Goal: Information Seeking & Learning: Learn about a topic

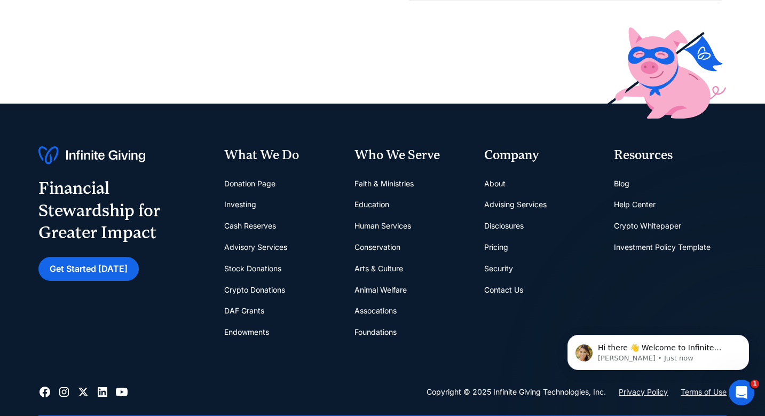
click at [494, 180] on link "About" at bounding box center [494, 183] width 21 height 21
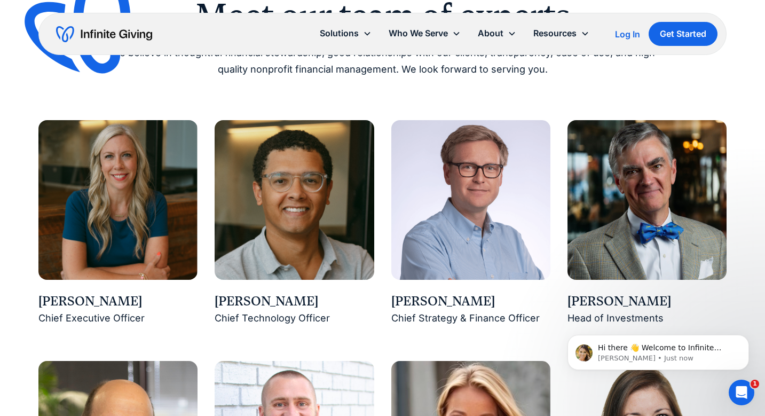
scroll to position [852, 0]
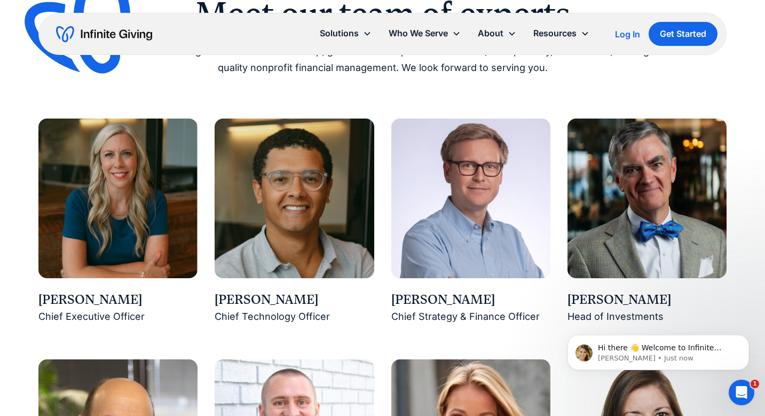
drag, startPoint x: 38, startPoint y: 297, endPoint x: 136, endPoint y: 304, distance: 98.0
click at [136, 304] on div "Karen Houghton" at bounding box center [117, 300] width 159 height 18
copy div "Karen Houghton"
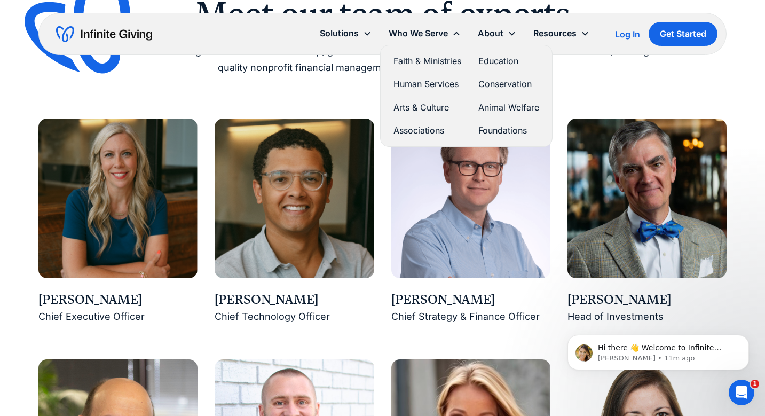
click at [490, 83] on link "Conservation" at bounding box center [508, 84] width 61 height 14
click at [426, 60] on link "Faith & Ministries" at bounding box center [428, 61] width 68 height 14
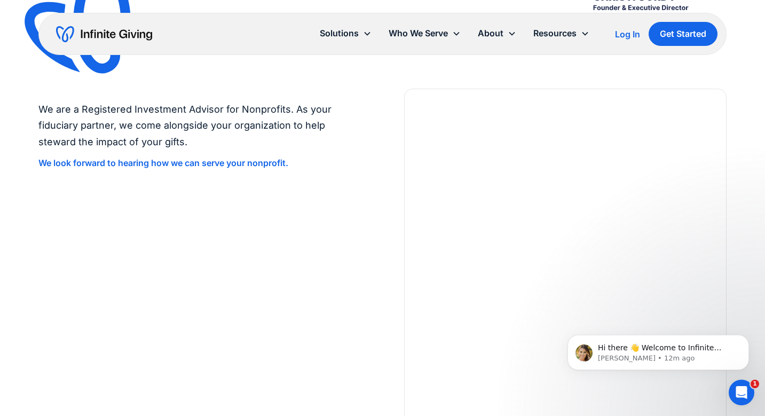
scroll to position [2304, 0]
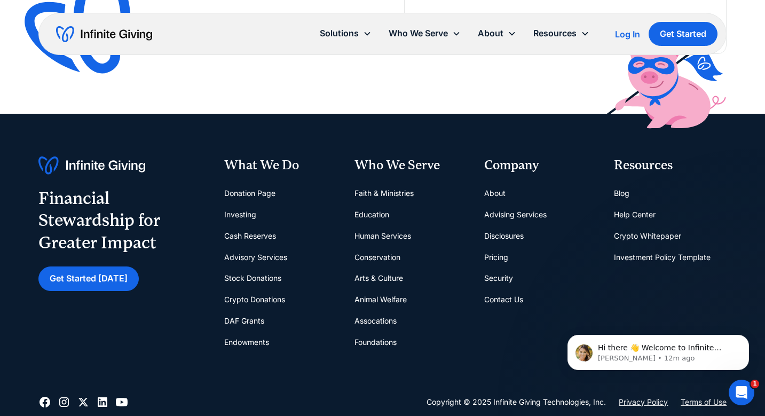
scroll to position [2530, 0]
click at [269, 253] on link "Advisory Services" at bounding box center [255, 257] width 63 height 21
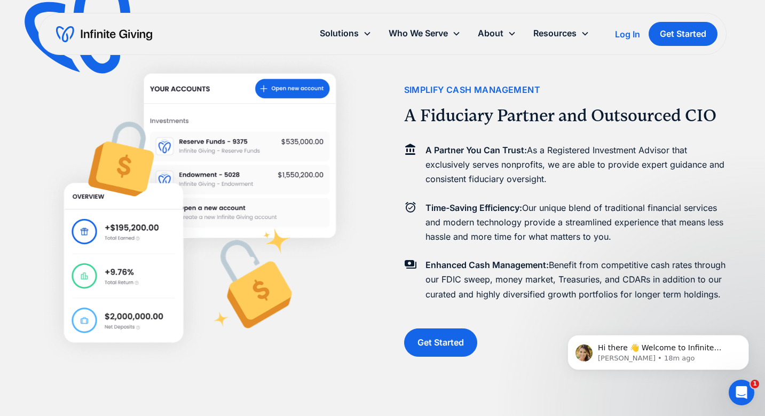
scroll to position [1133, 0]
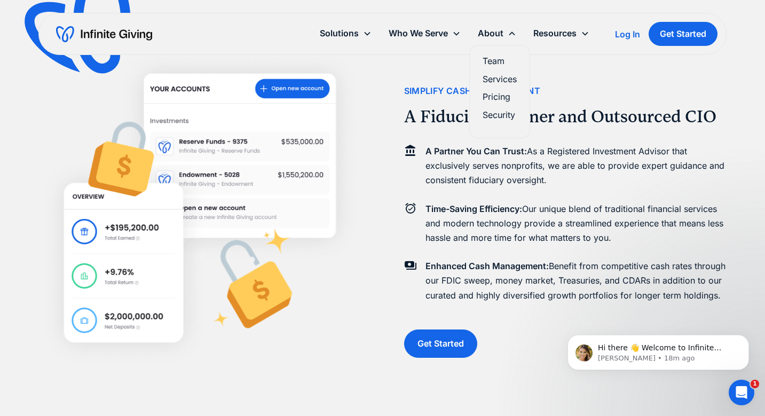
click at [486, 95] on link "Pricing" at bounding box center [500, 97] width 34 height 14
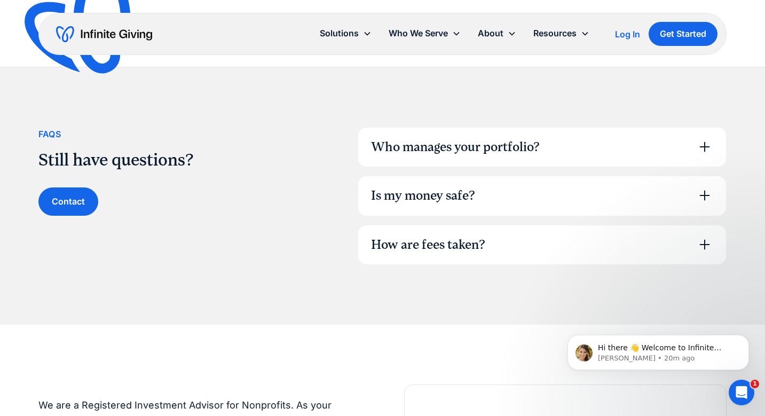
scroll to position [687, 0]
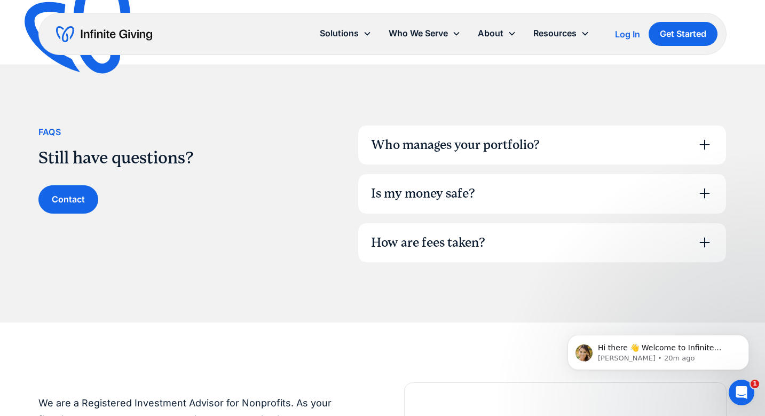
click at [399, 194] on div "Is my money safe?" at bounding box center [423, 194] width 104 height 18
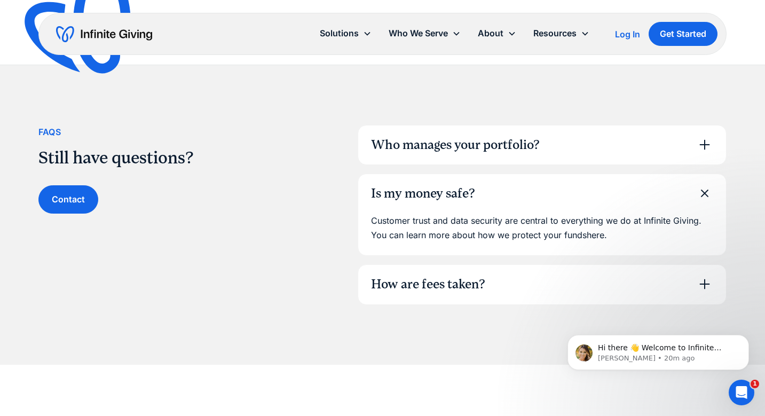
click at [414, 277] on div "How are fees taken?" at bounding box center [428, 285] width 114 height 18
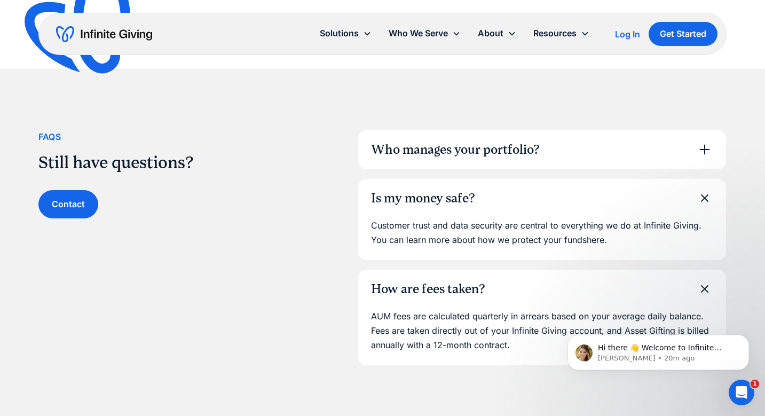
scroll to position [679, 0]
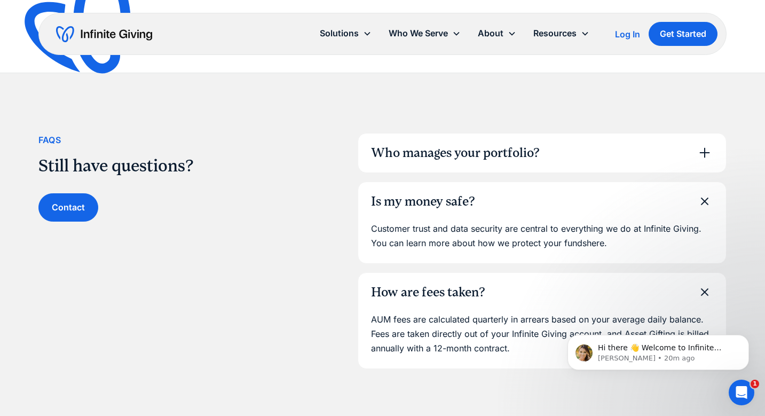
click at [412, 152] on div "Who manages your portfolio?" at bounding box center [455, 153] width 169 height 18
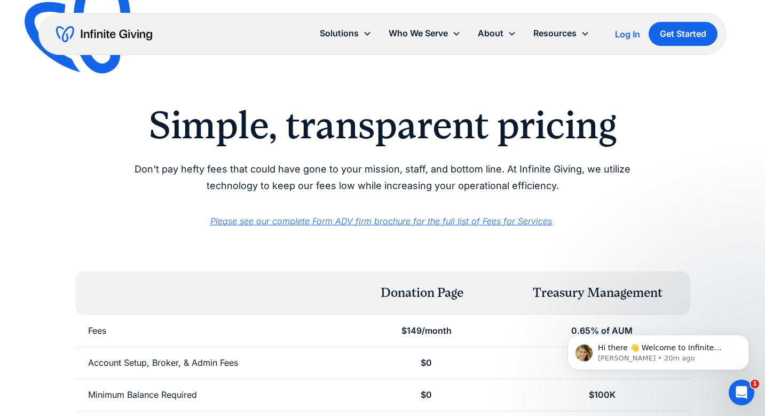
scroll to position [0, 0]
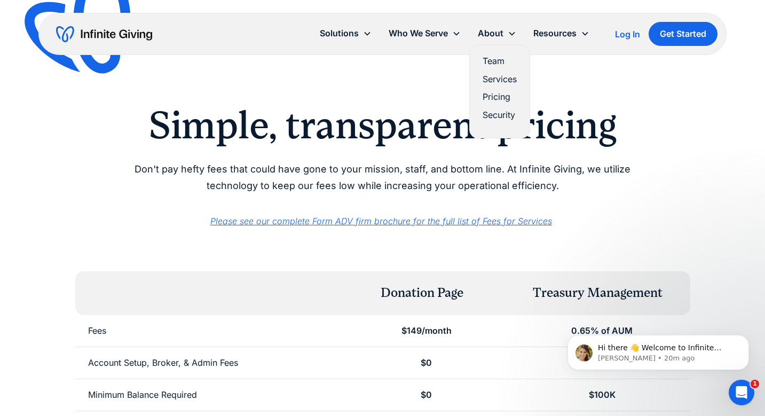
click at [492, 62] on link "Team" at bounding box center [500, 61] width 34 height 14
